Goal: Download file/media

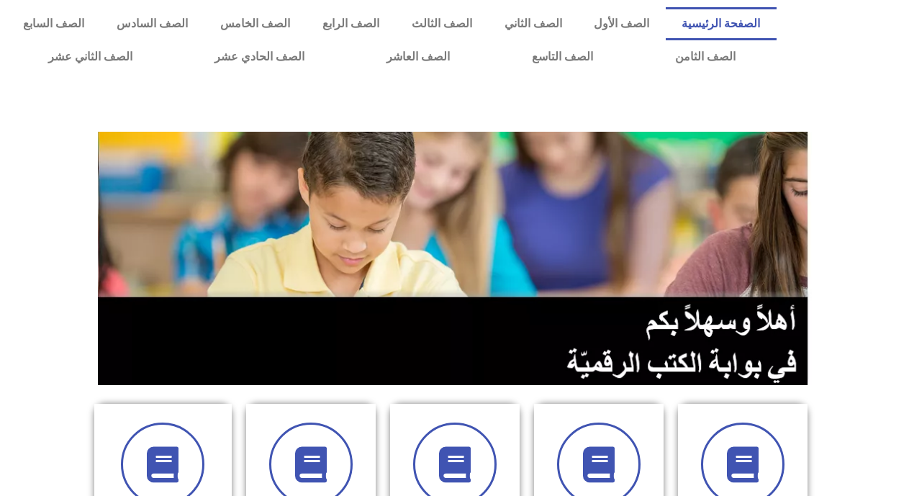
click at [872, 204] on section at bounding box center [454, 258] width 909 height 275
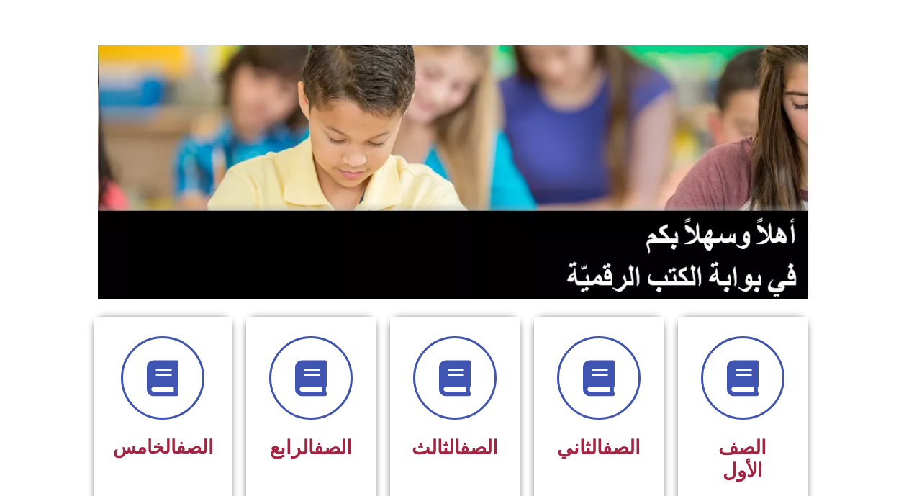
scroll to position [115, 0]
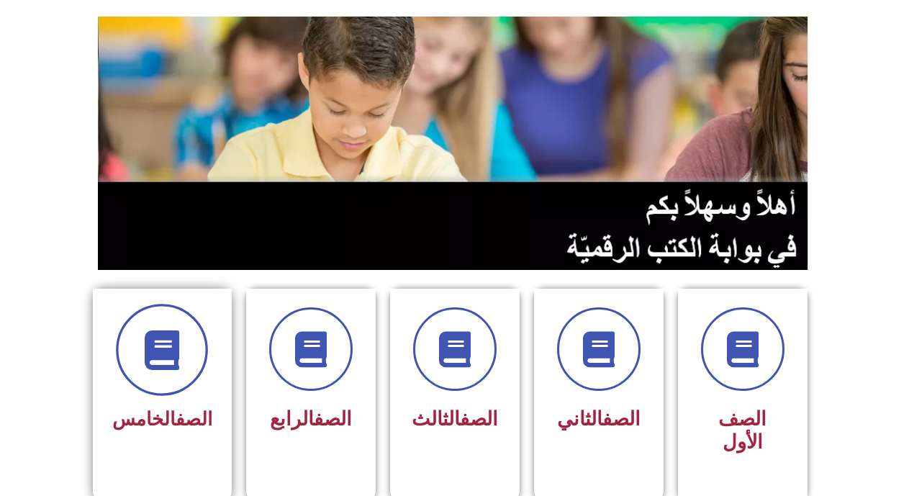
click at [180, 355] on icon at bounding box center [162, 350] width 40 height 40
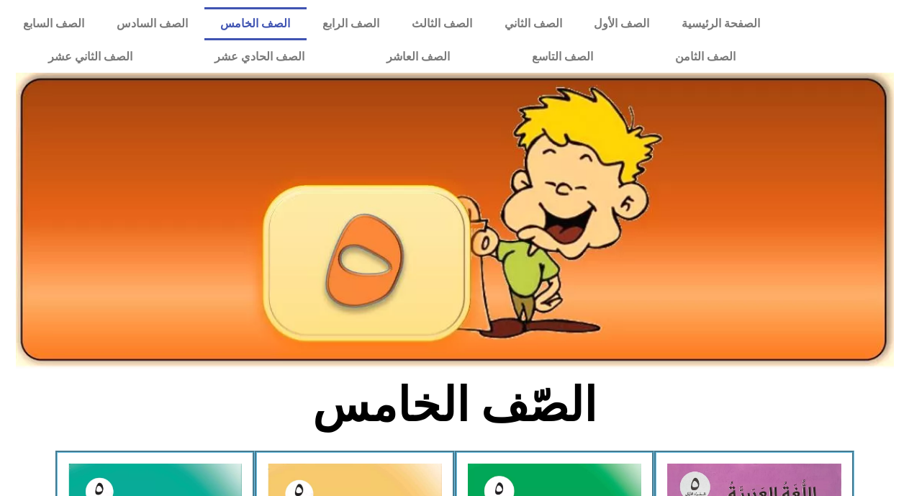
click at [791, 404] on section "الصّف الخامس" at bounding box center [454, 413] width 909 height 75
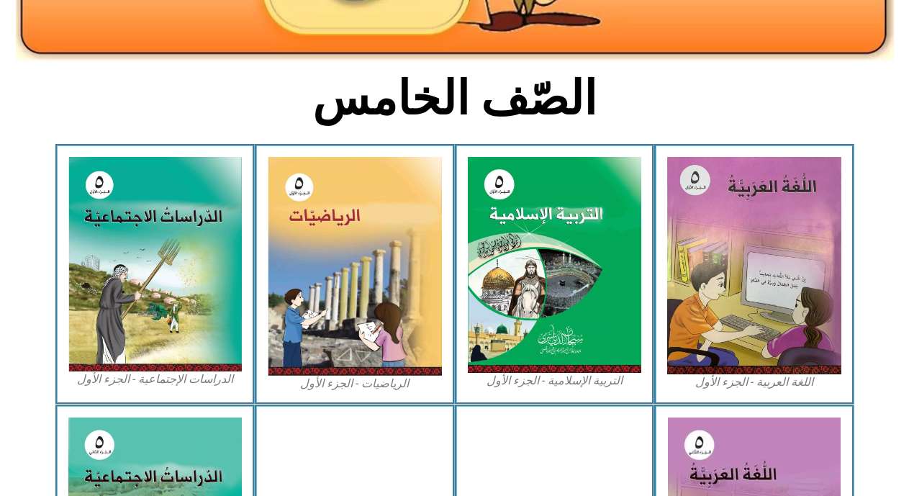
scroll to position [345, 0]
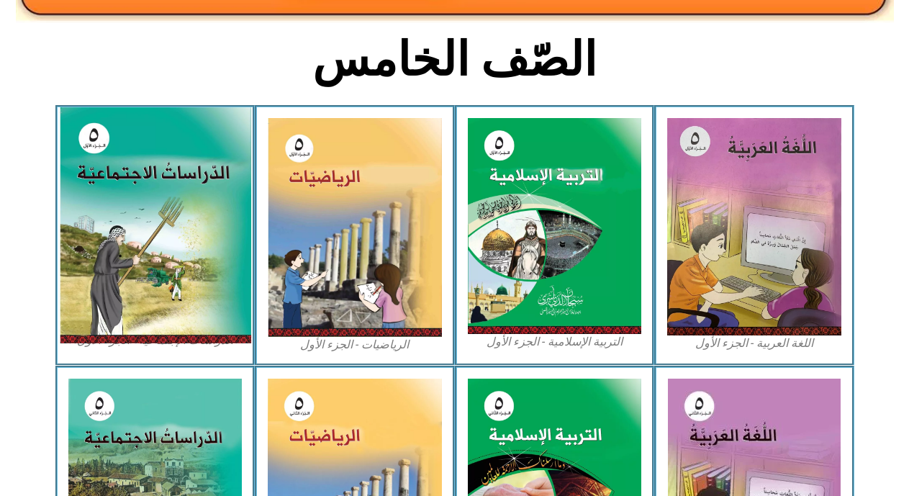
click at [160, 242] on img at bounding box center [154, 225] width 191 height 236
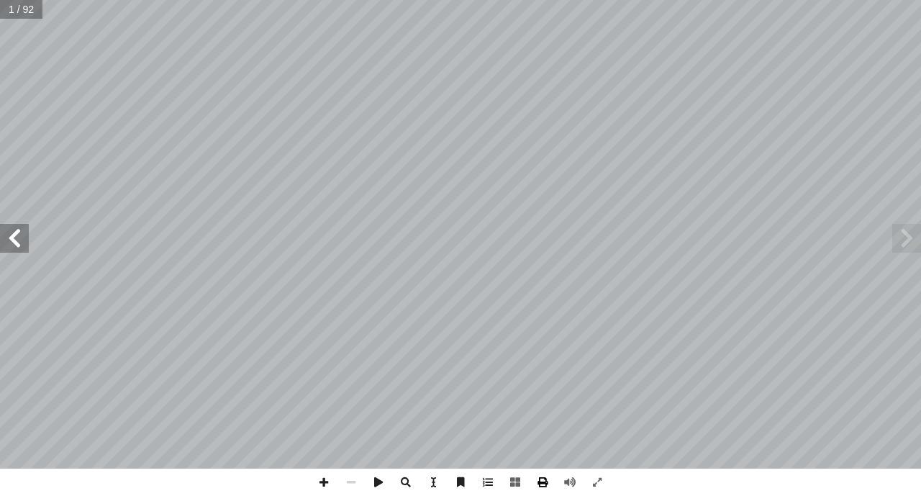
click at [545, 481] on span at bounding box center [542, 481] width 27 height 27
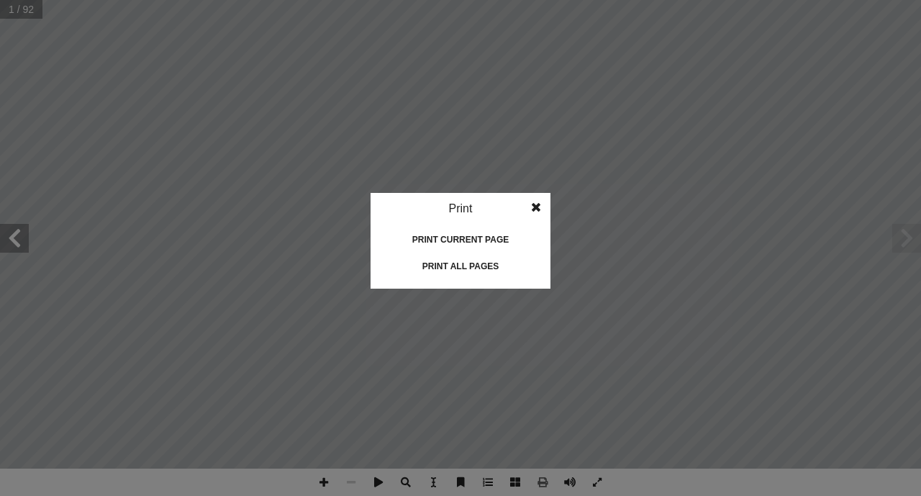
click at [501, 263] on div "Print all pages" at bounding box center [461, 266] width 144 height 23
